Goal: Navigation & Orientation: Find specific page/section

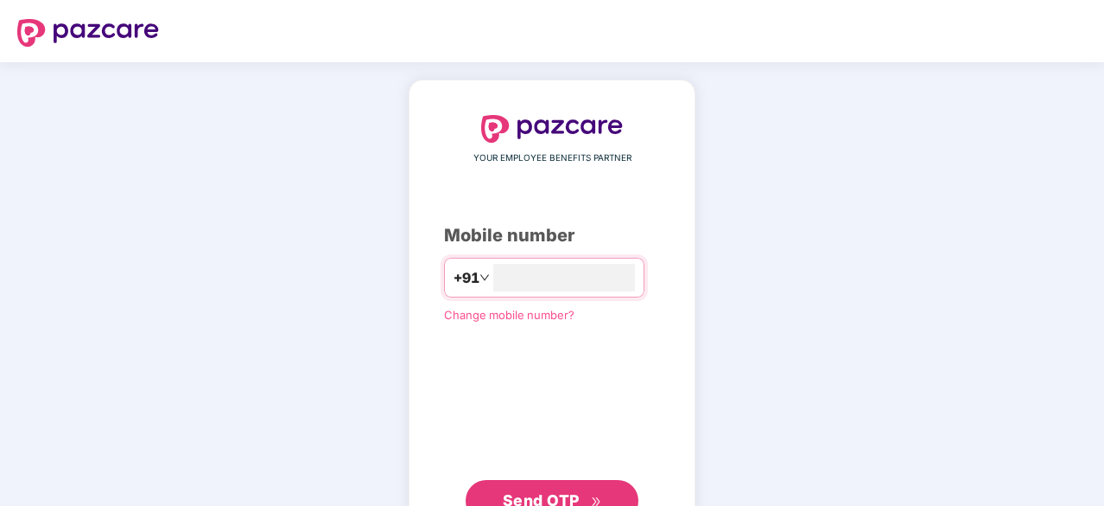
type input "**********"
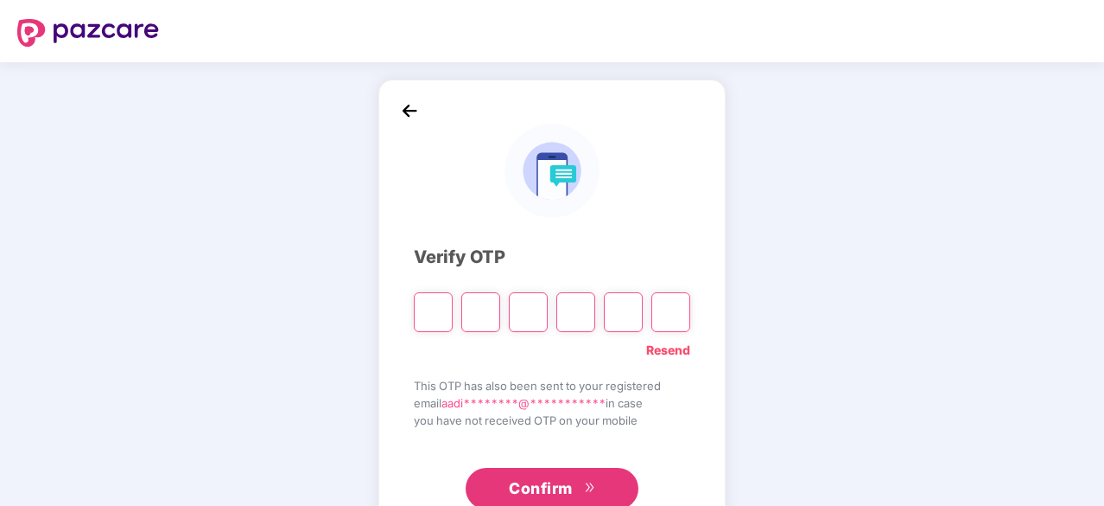
type input "*"
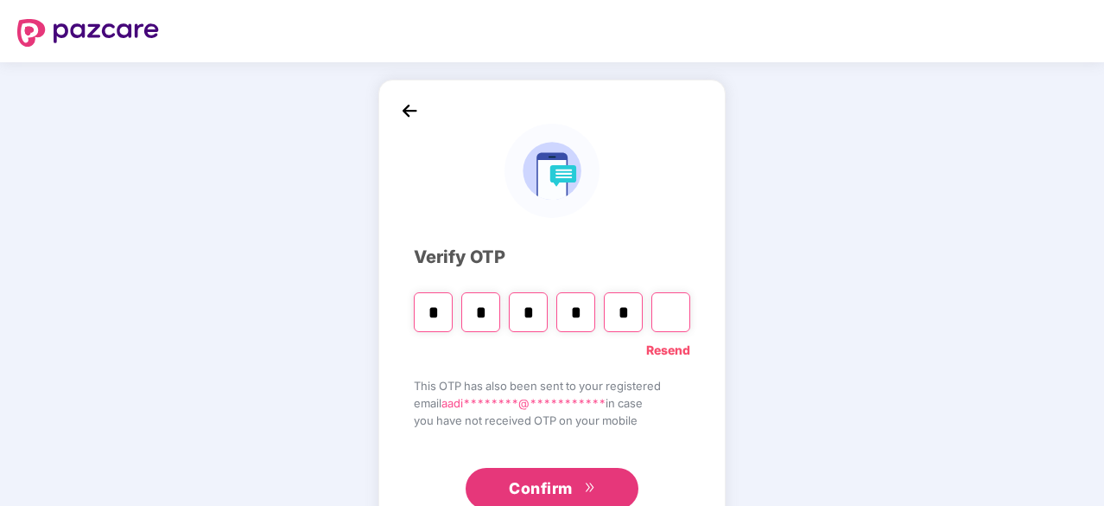
type input "*"
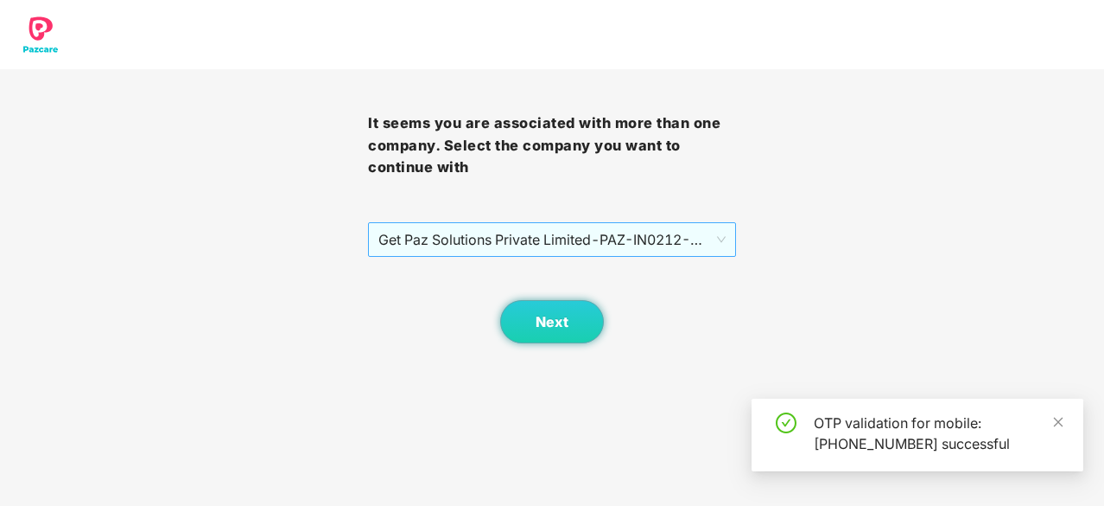
click at [622, 223] on span "Get Paz Solutions Private Limited - PAZ-IN0212 - EMPLOYEE" at bounding box center [551, 239] width 347 height 33
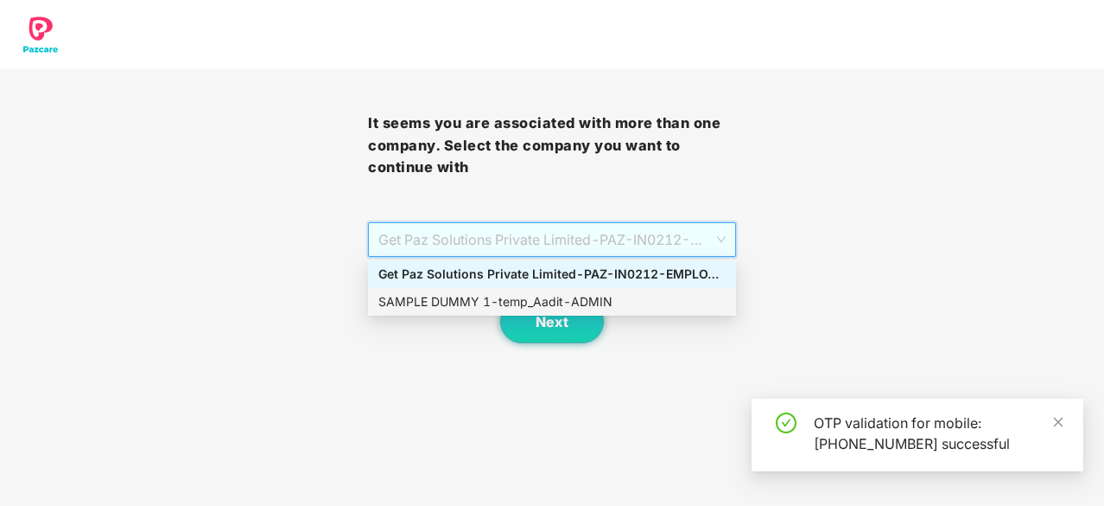
click at [558, 302] on div "SAMPLE DUMMY 1 - temp_Aadit - ADMIN" at bounding box center [551, 301] width 347 height 19
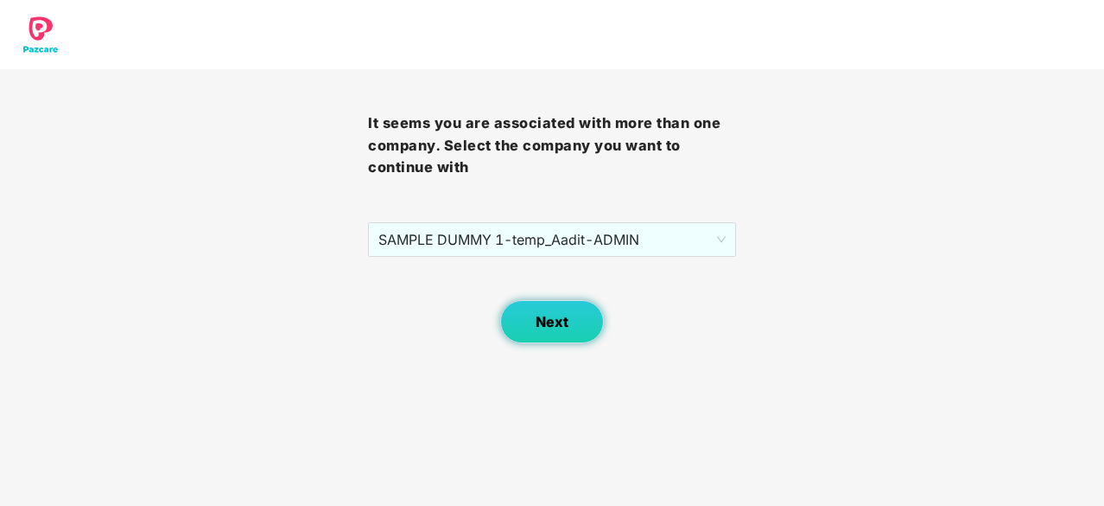
click at [557, 311] on button "Next" at bounding box center [552, 321] width 104 height 43
